Goal: Book appointment/travel/reservation

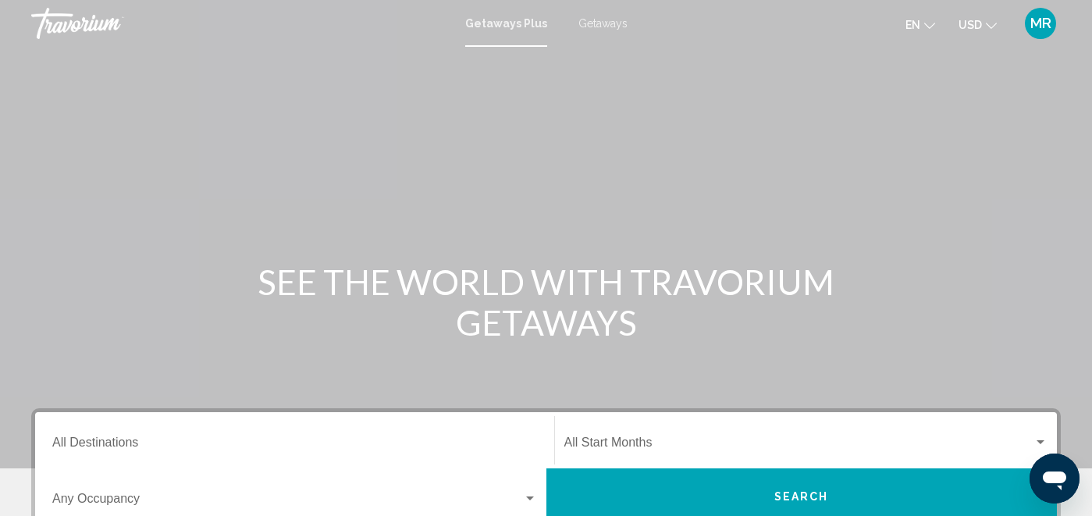
click at [588, 30] on div "Getaways Plus Getaways en English Español Français Italiano Português русский U…" at bounding box center [546, 23] width 1092 height 33
click at [586, 23] on span "Getaways" at bounding box center [603, 23] width 49 height 12
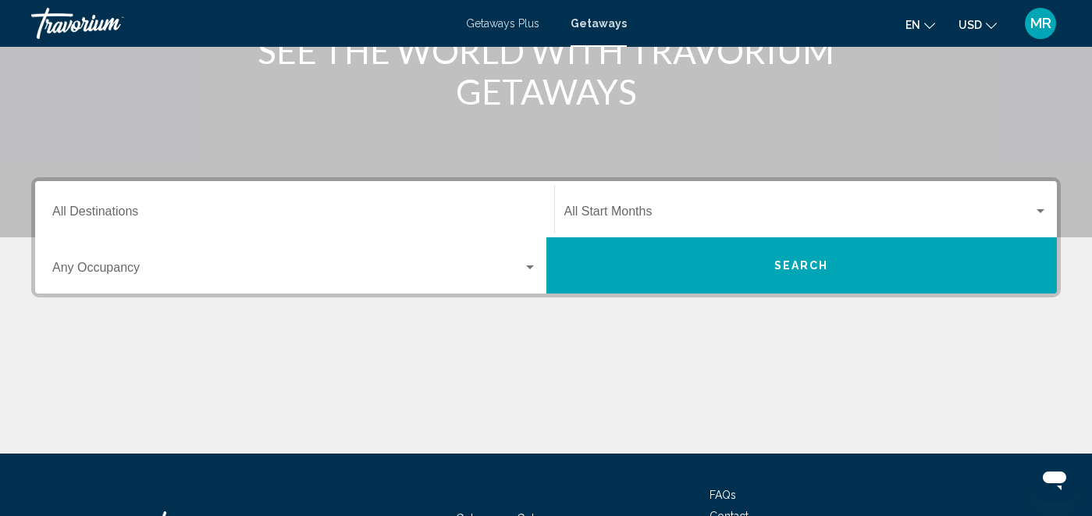
click at [226, 226] on div "Destination All Destinations" at bounding box center [294, 209] width 485 height 49
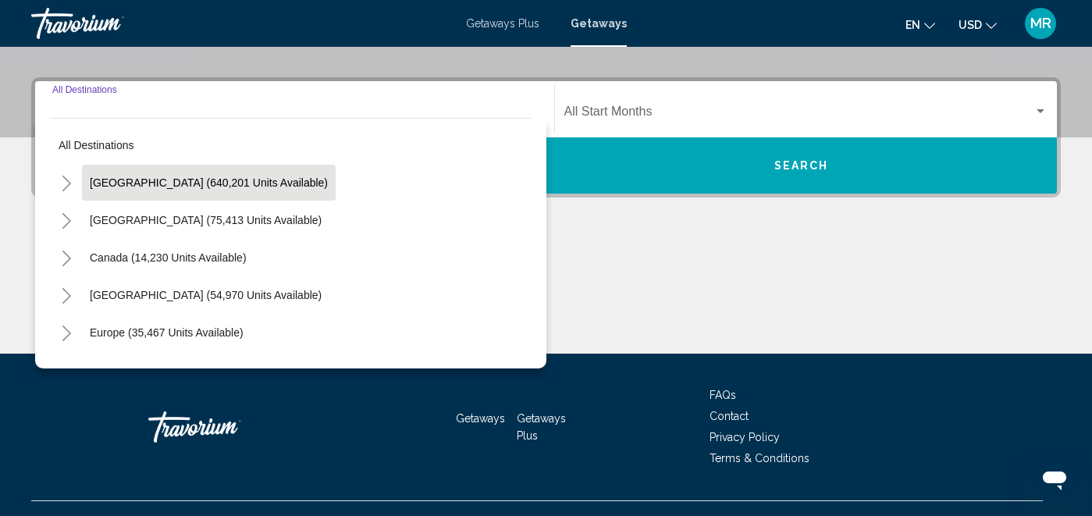
scroll to position [332, 0]
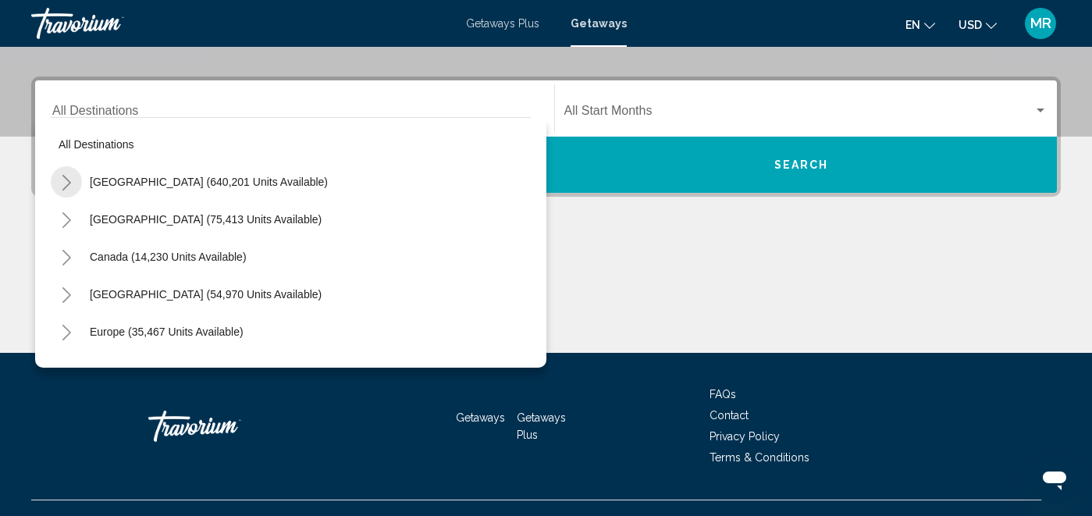
click at [65, 191] on icon "Toggle United States (640,201 units available)" at bounding box center [66, 183] width 9 height 16
click at [108, 301] on span "[US_STATE] (79,925 units available)" at bounding box center [195, 294] width 180 height 12
type input "**********"
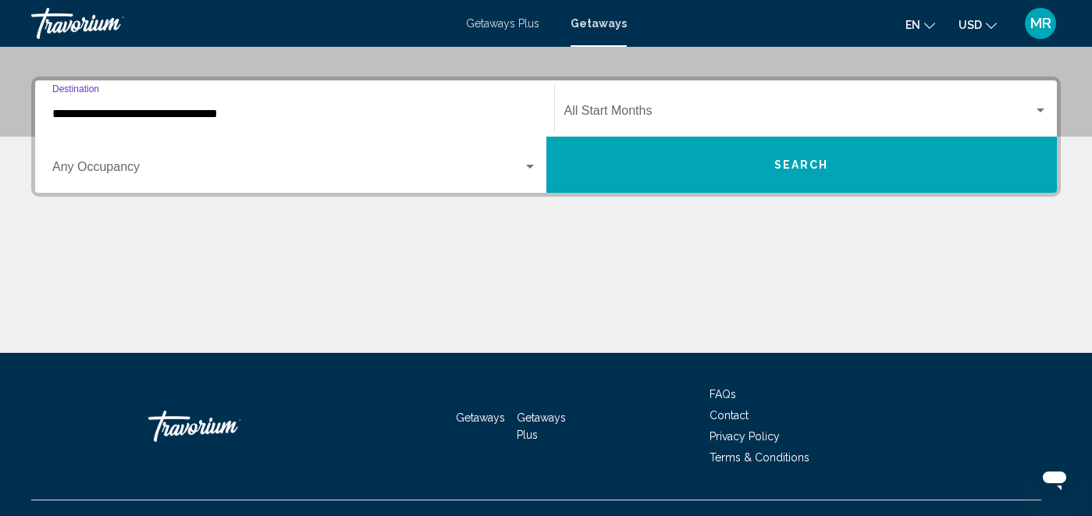
click at [565, 121] on span "Search widget" at bounding box center [800, 114] width 470 height 14
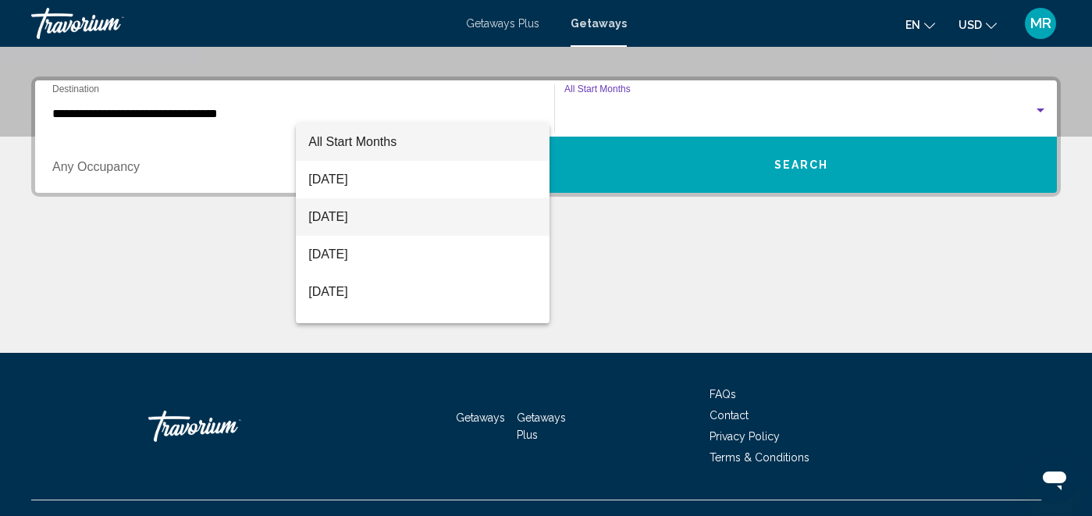
click at [457, 216] on span "[DATE]" at bounding box center [422, 216] width 228 height 37
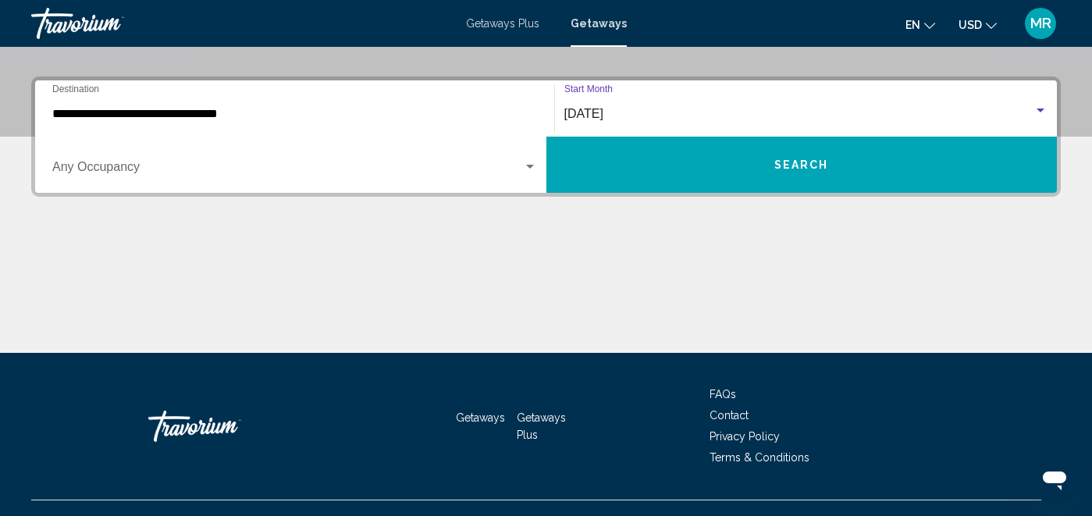
click at [523, 163] on span "Search widget" at bounding box center [287, 170] width 471 height 14
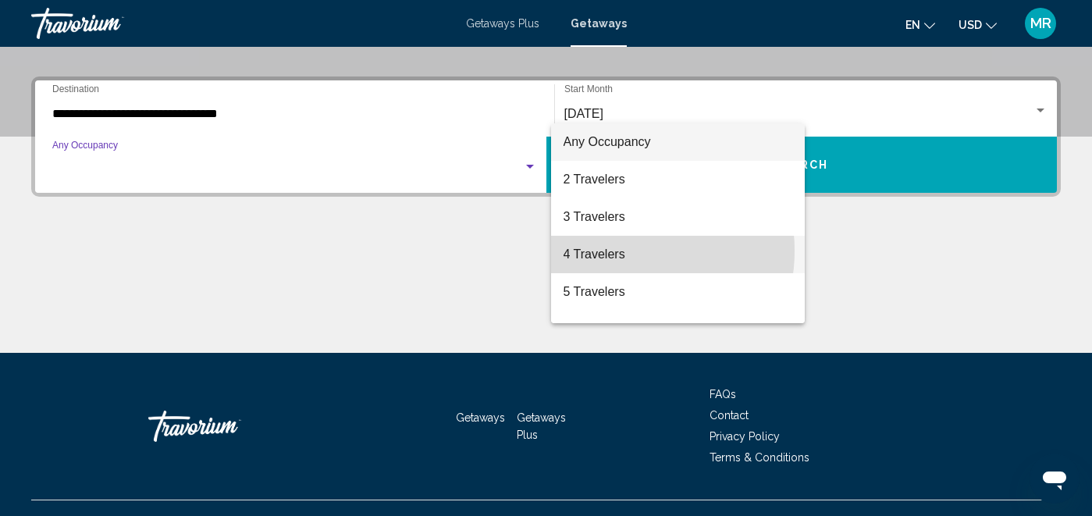
click at [618, 251] on span "4 Travelers" at bounding box center [678, 254] width 229 height 37
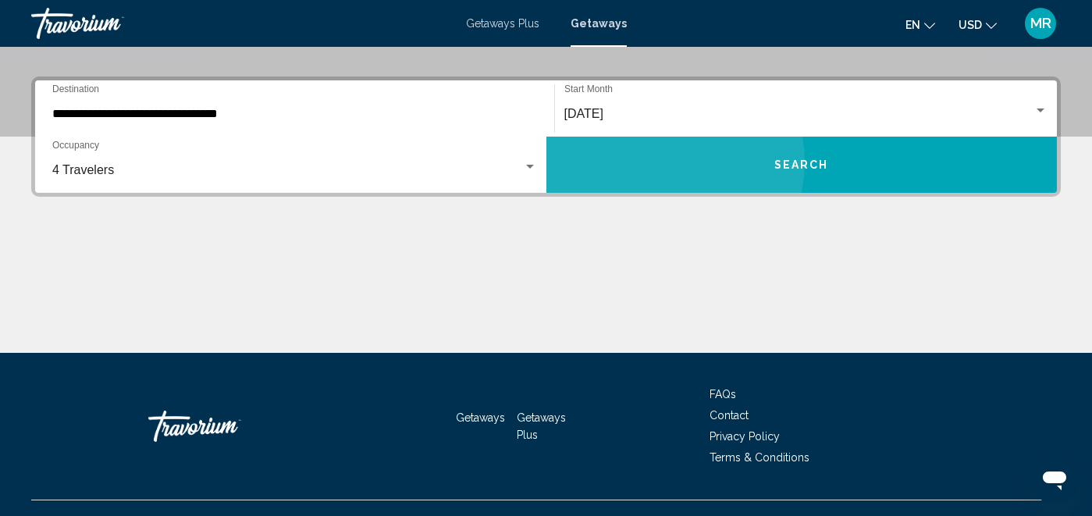
click at [829, 159] on span "Search" at bounding box center [802, 165] width 55 height 12
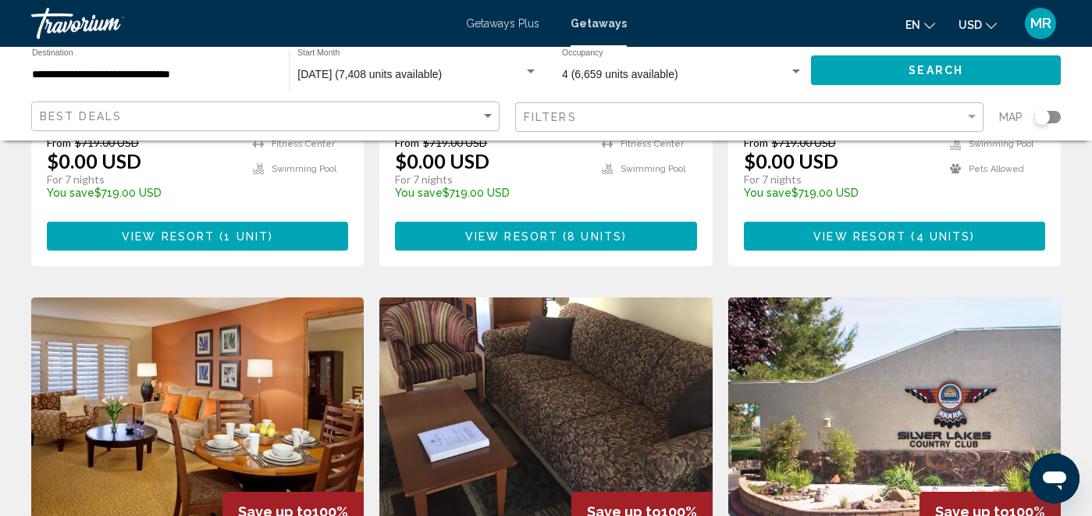
scroll to position [1917, 0]
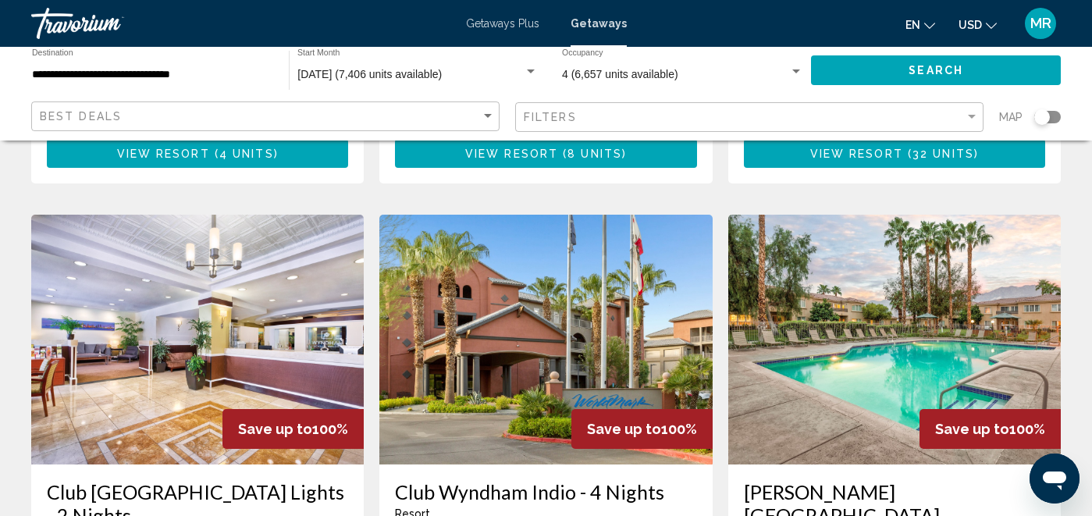
scroll to position [1732, 0]
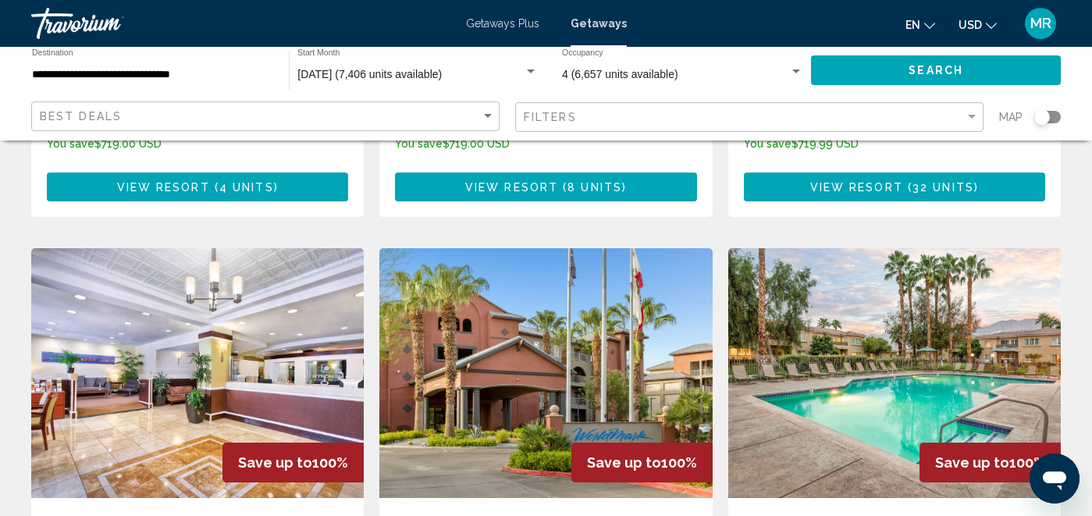
click at [174, 270] on img "Main content" at bounding box center [197, 373] width 333 height 250
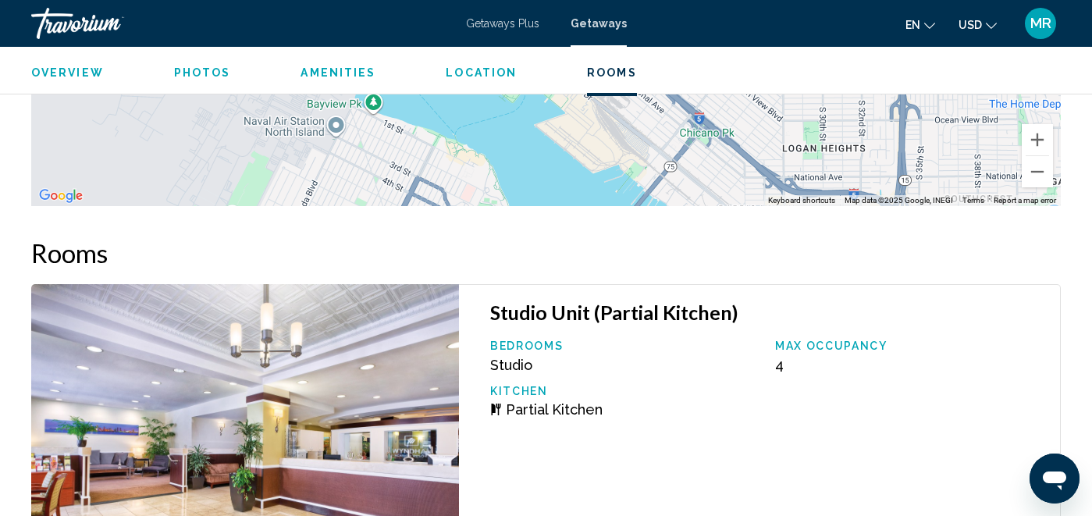
scroll to position [2685, 0]
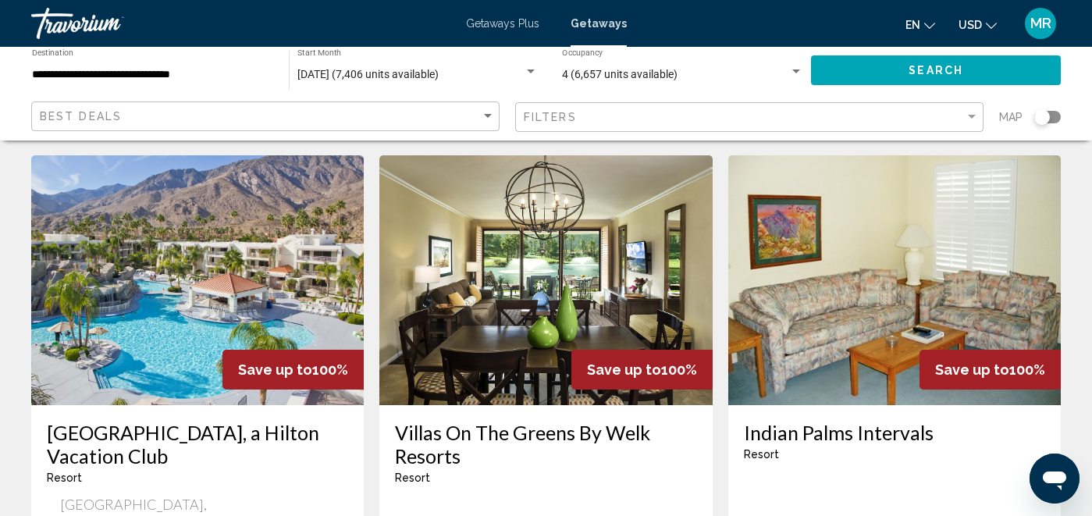
scroll to position [748, 0]
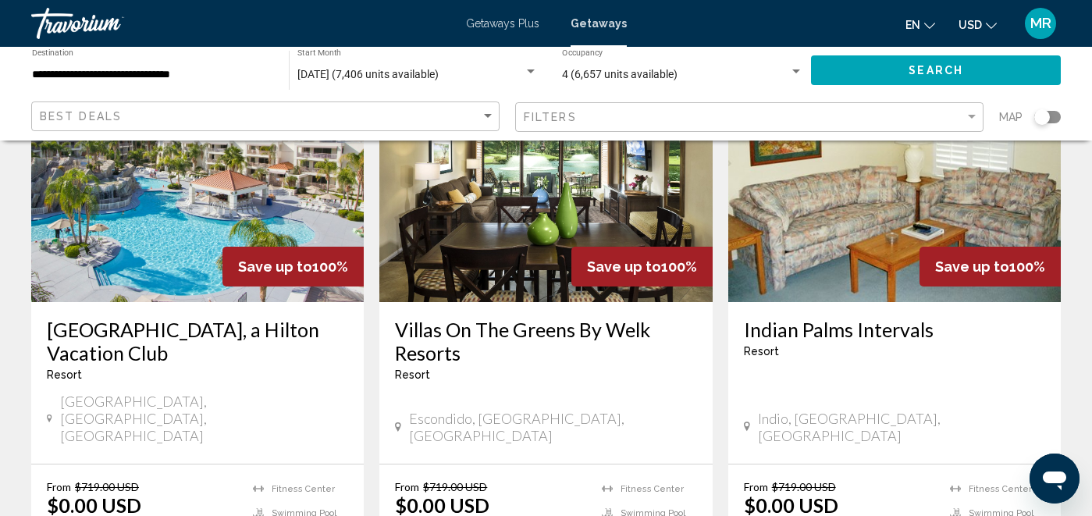
click at [487, 191] on img "Main content" at bounding box center [546, 177] width 333 height 250
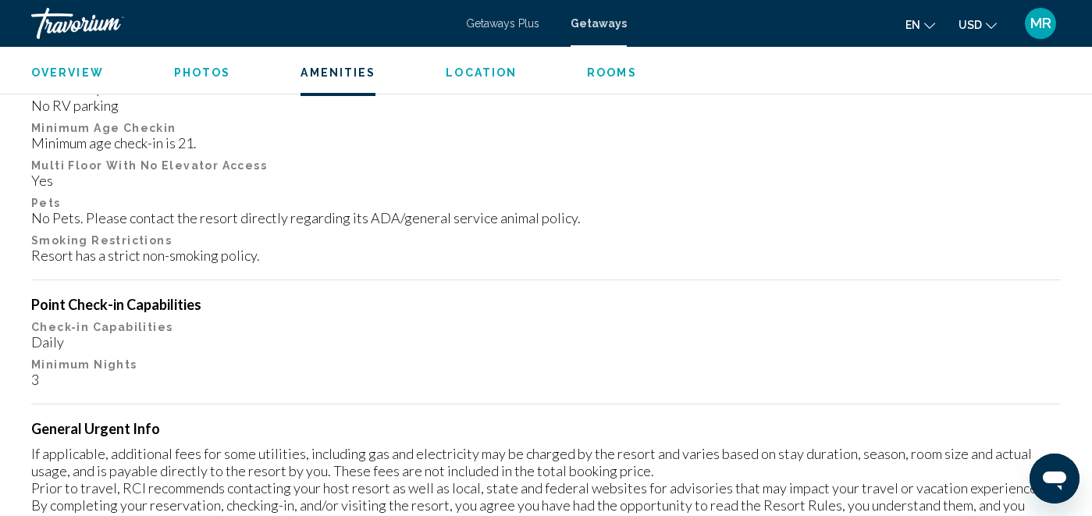
scroll to position [1930, 0]
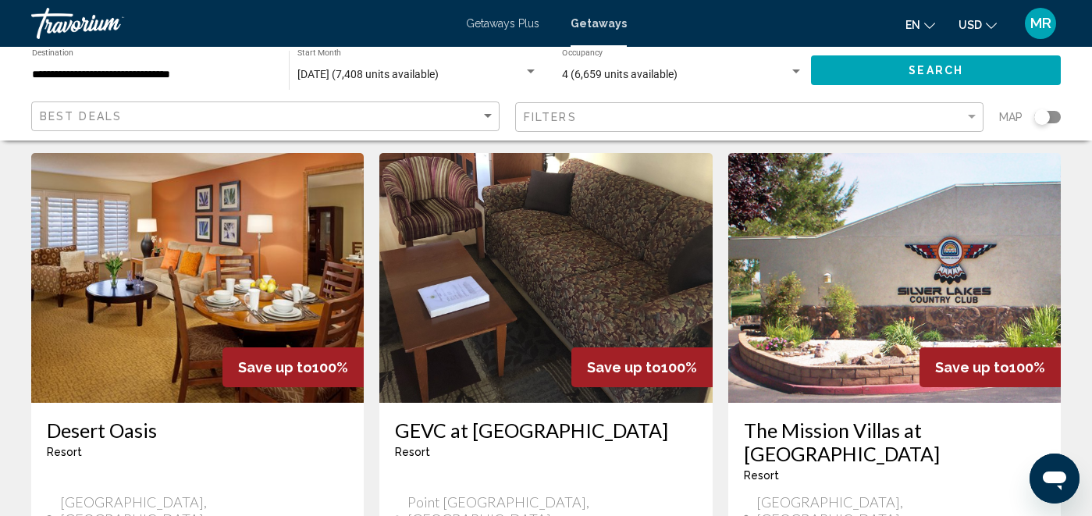
scroll to position [2099, 0]
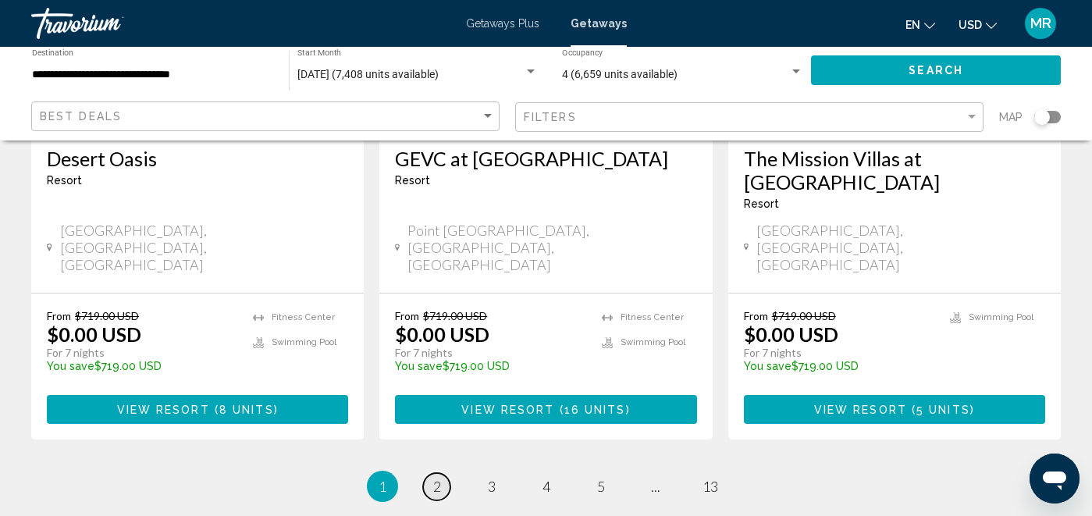
click at [433, 478] on span "2" at bounding box center [437, 486] width 8 height 17
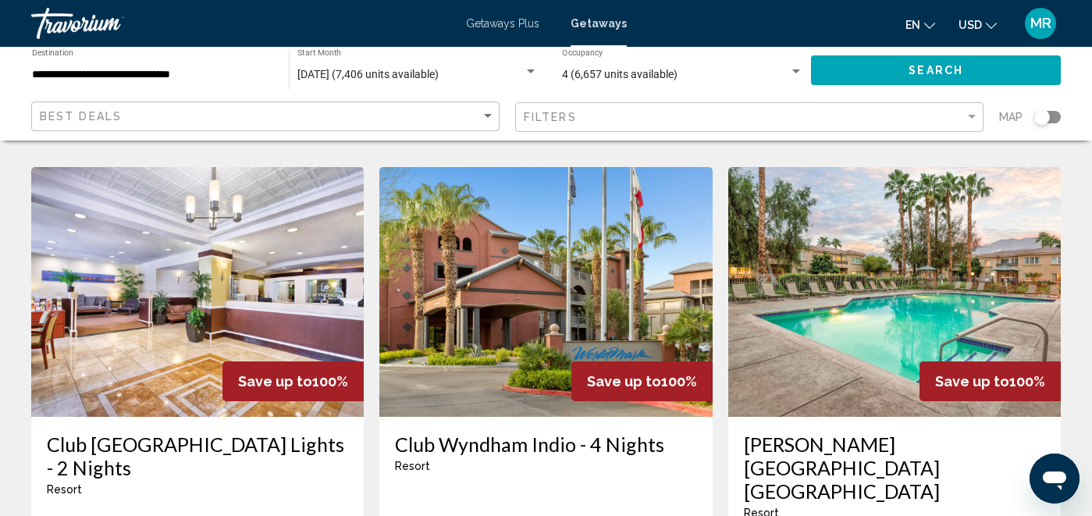
scroll to position [2098, 0]
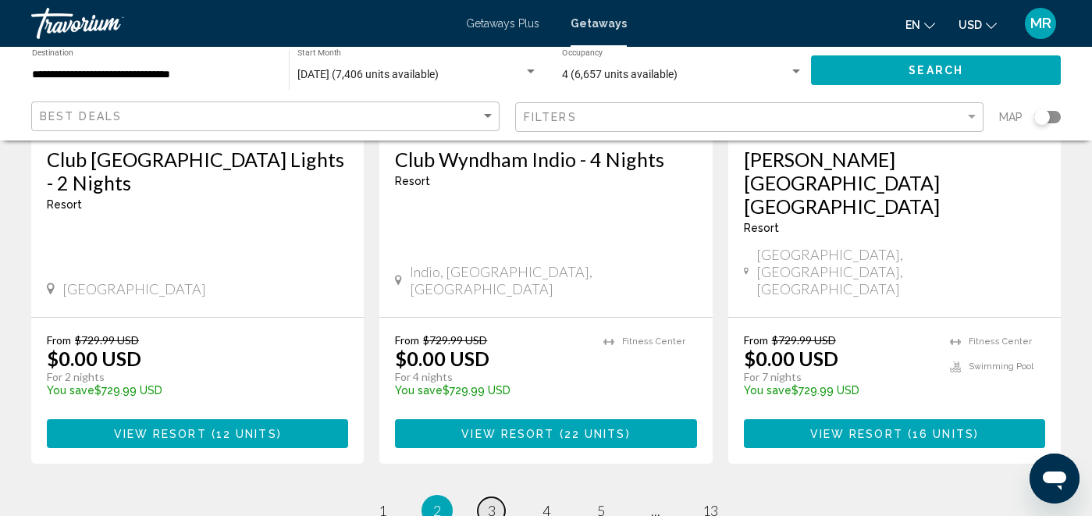
click at [490, 502] on span "3" at bounding box center [492, 510] width 8 height 17
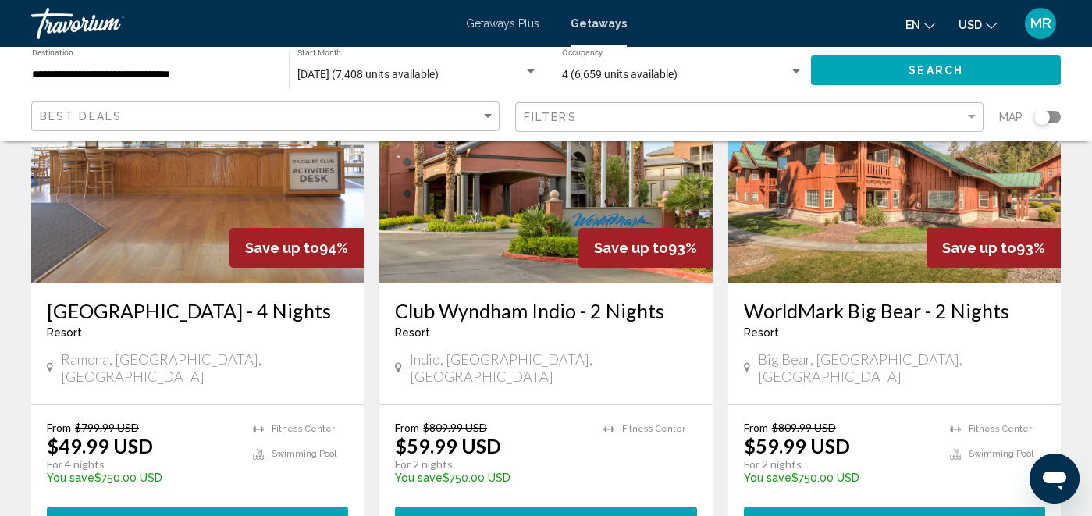
scroll to position [2123, 0]
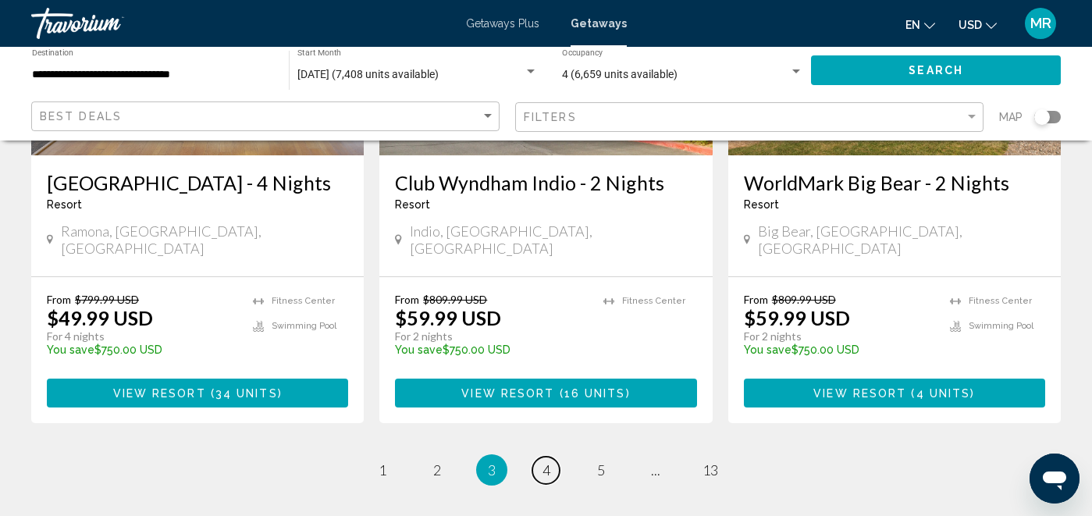
click at [549, 461] on span "4" at bounding box center [547, 469] width 8 height 17
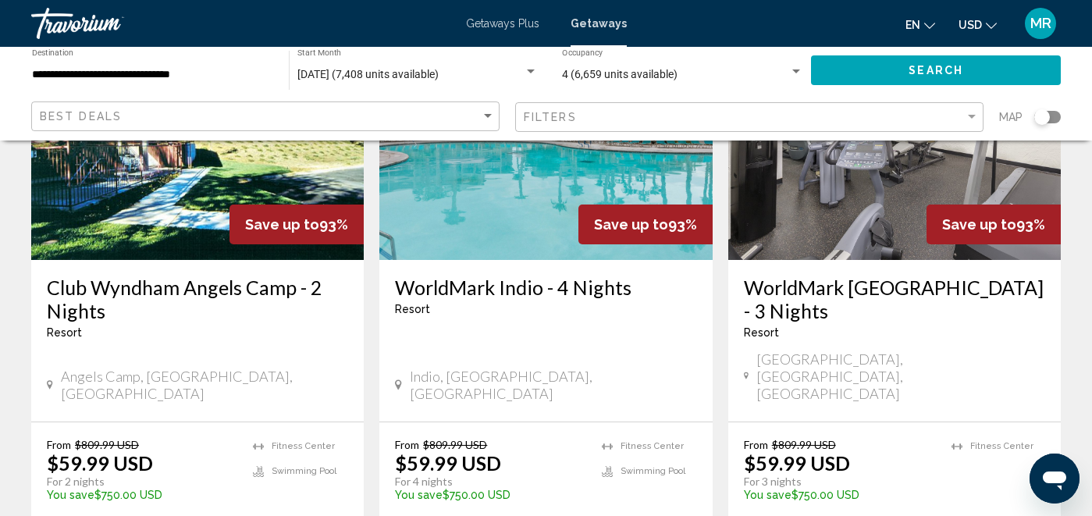
scroll to position [1973, 0]
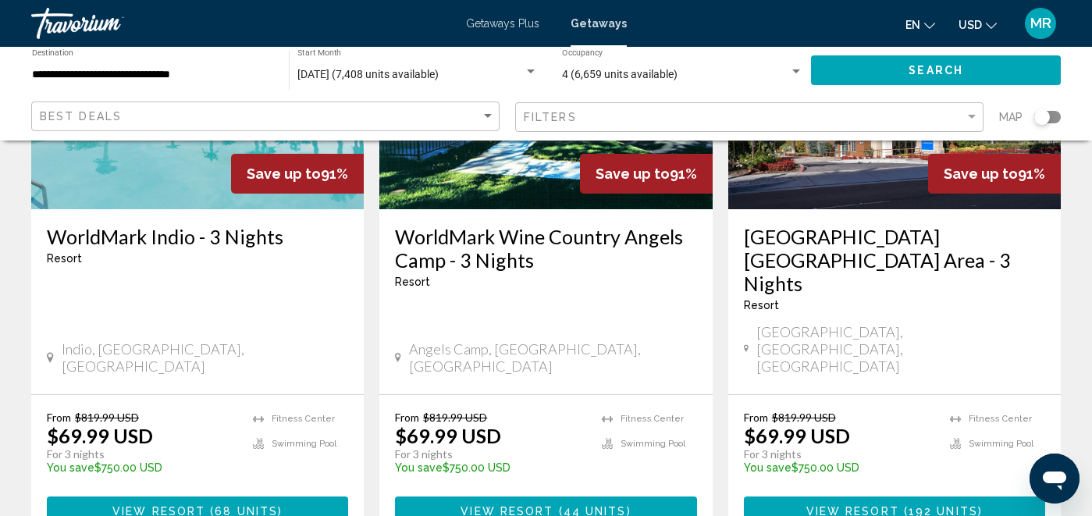
scroll to position [273, 0]
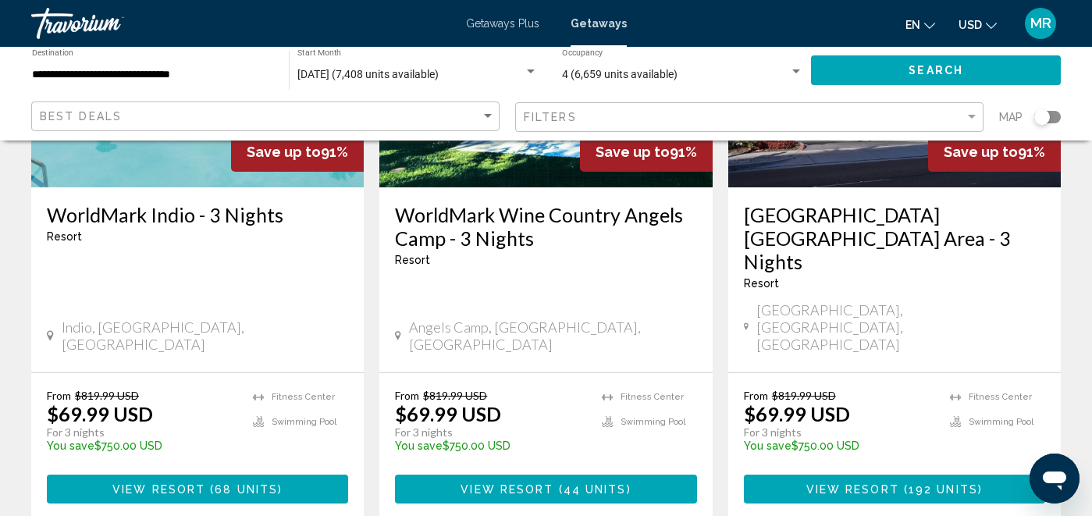
click at [812, 260] on div "[GEOGRAPHIC_DATA] Area - 3 Nights Resort - This is an adults only resort [GEOGR…" at bounding box center [895, 279] width 333 height 185
click at [823, 483] on span "View Resort" at bounding box center [853, 489] width 93 height 12
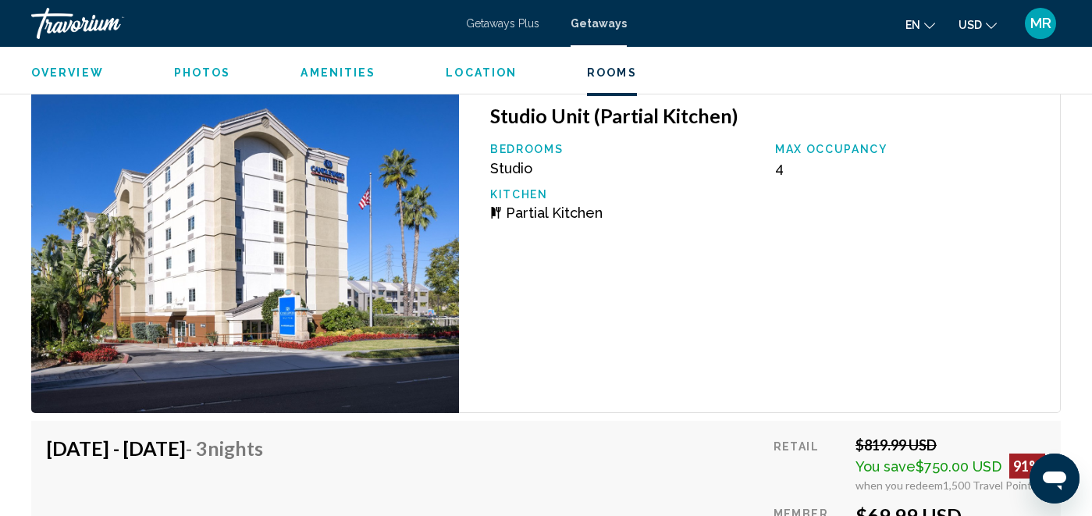
scroll to position [2464, 0]
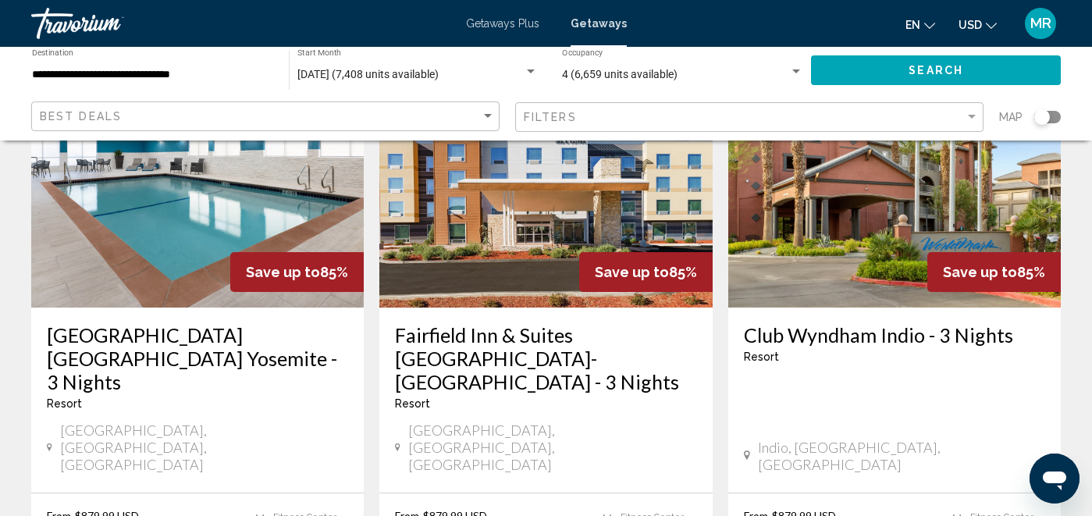
scroll to position [1990, 0]
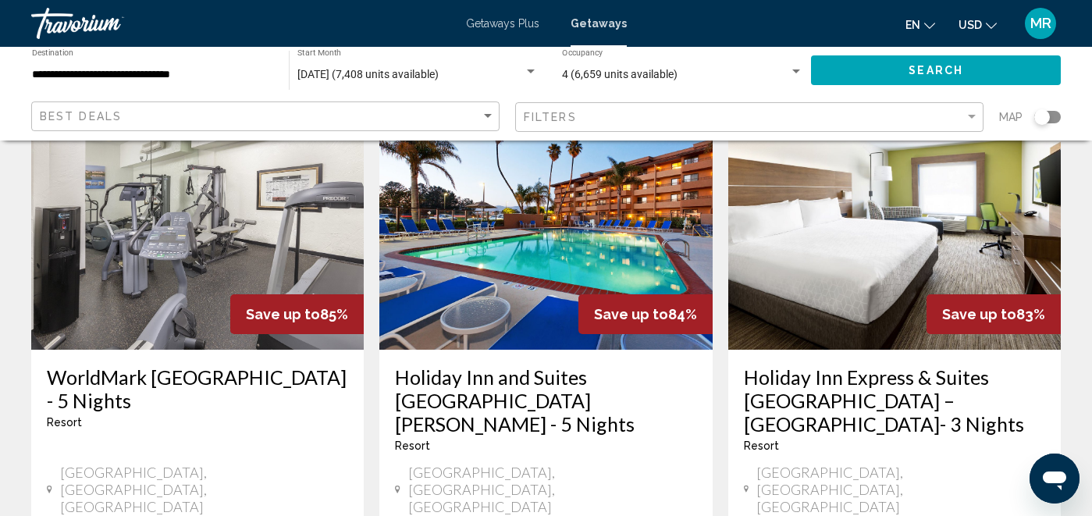
scroll to position [195, 0]
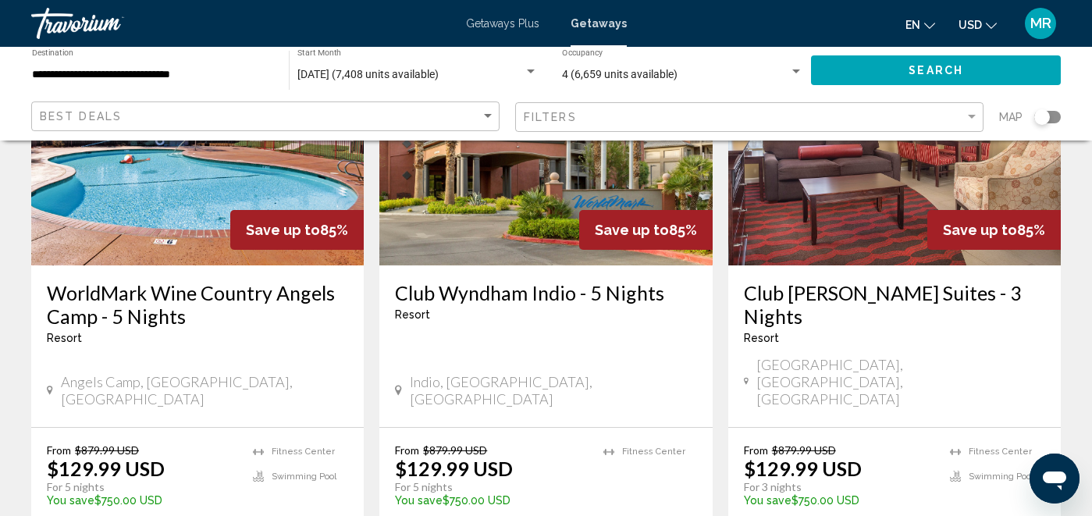
click at [863, 356] on div "[GEOGRAPHIC_DATA], [GEOGRAPHIC_DATA], [GEOGRAPHIC_DATA]" at bounding box center [894, 383] width 301 height 55
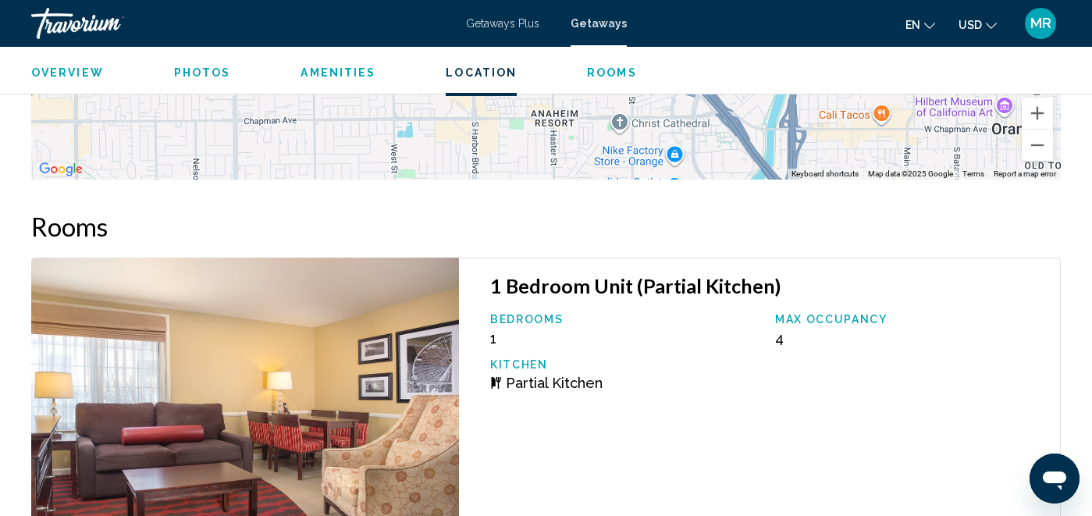
scroll to position [2567, 0]
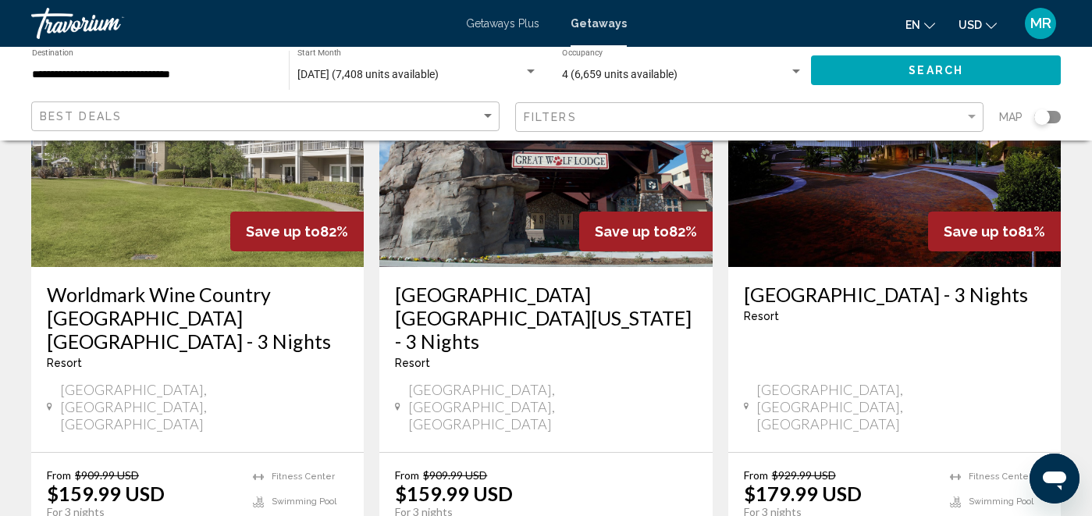
scroll to position [1987, 0]
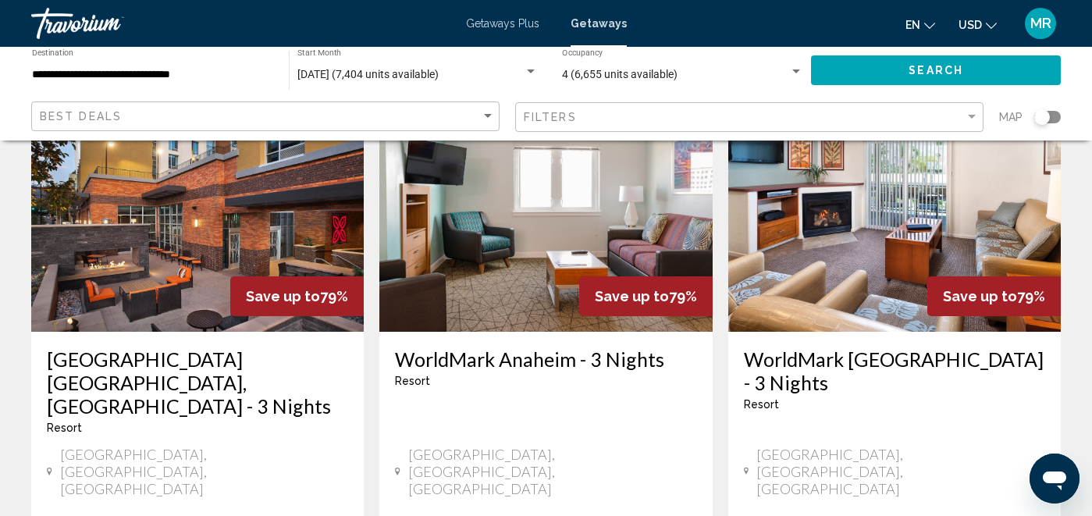
scroll to position [1944, 0]
